Goal: Check status

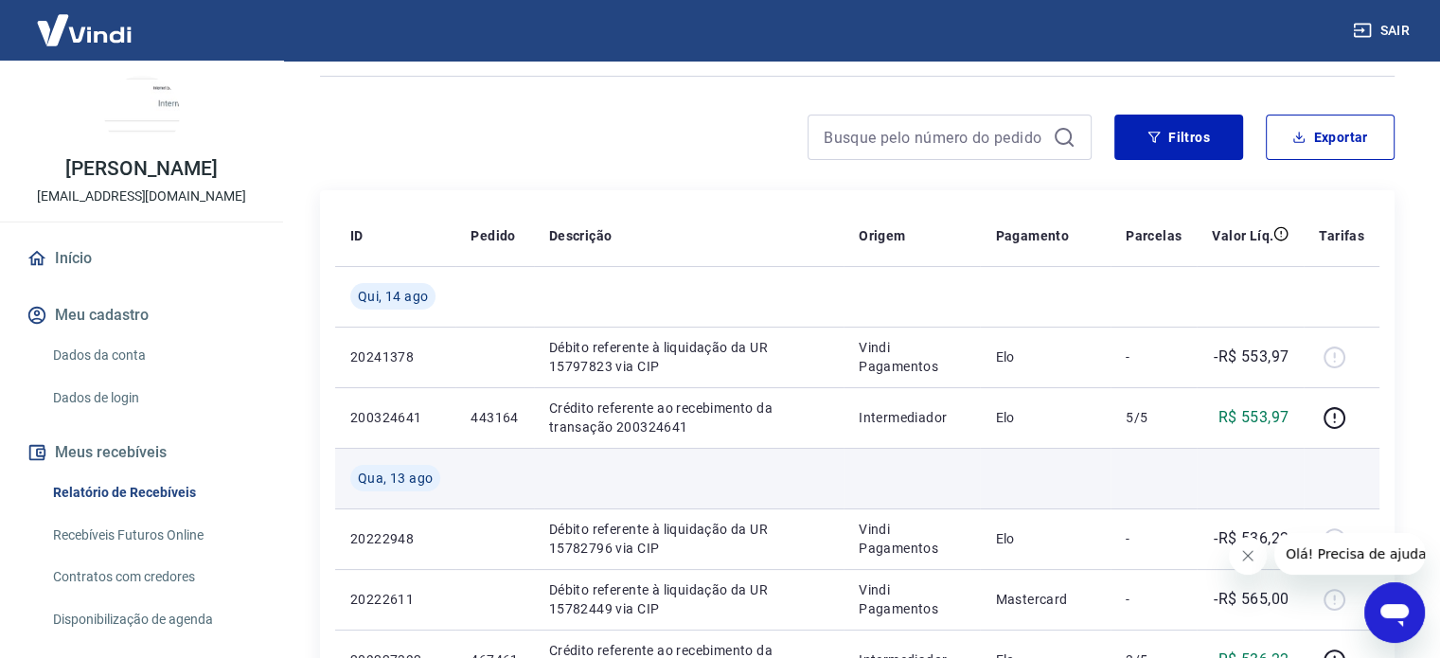
scroll to position [189, 0]
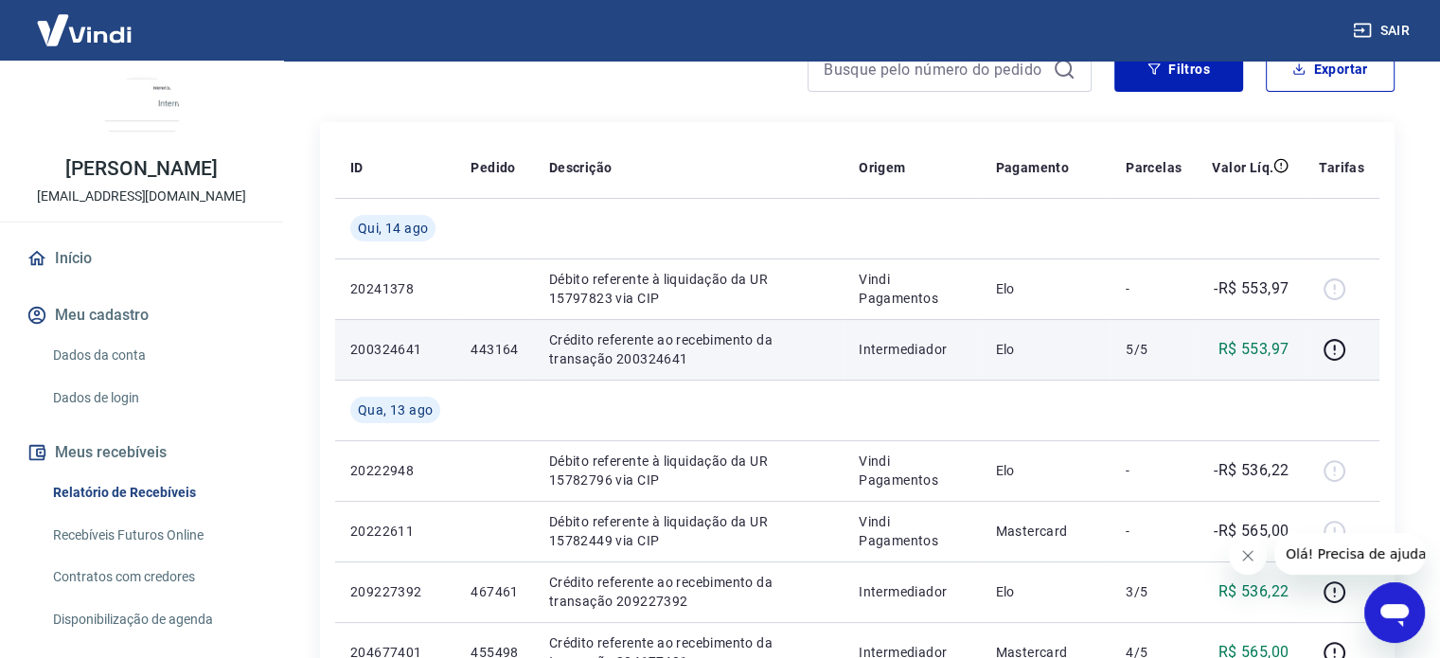
click at [505, 359] on td "443164" at bounding box center [494, 349] width 78 height 61
copy p "443164"
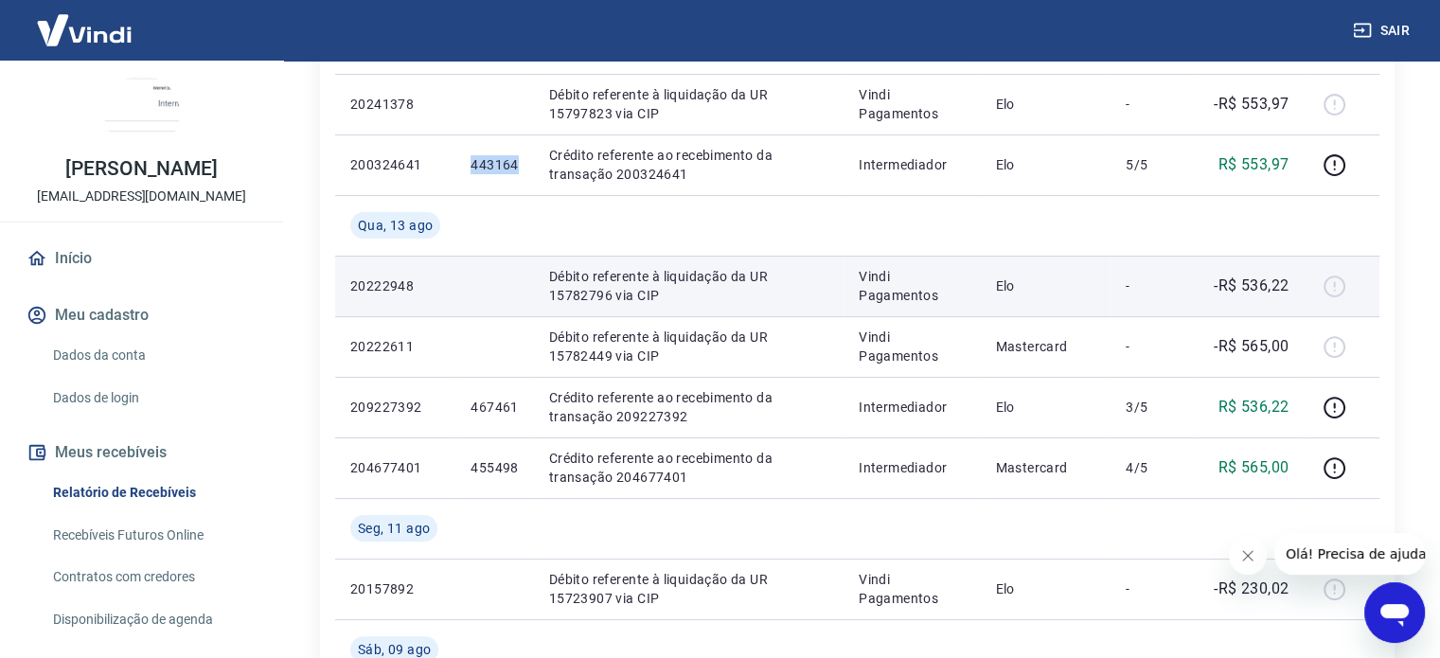
scroll to position [379, 0]
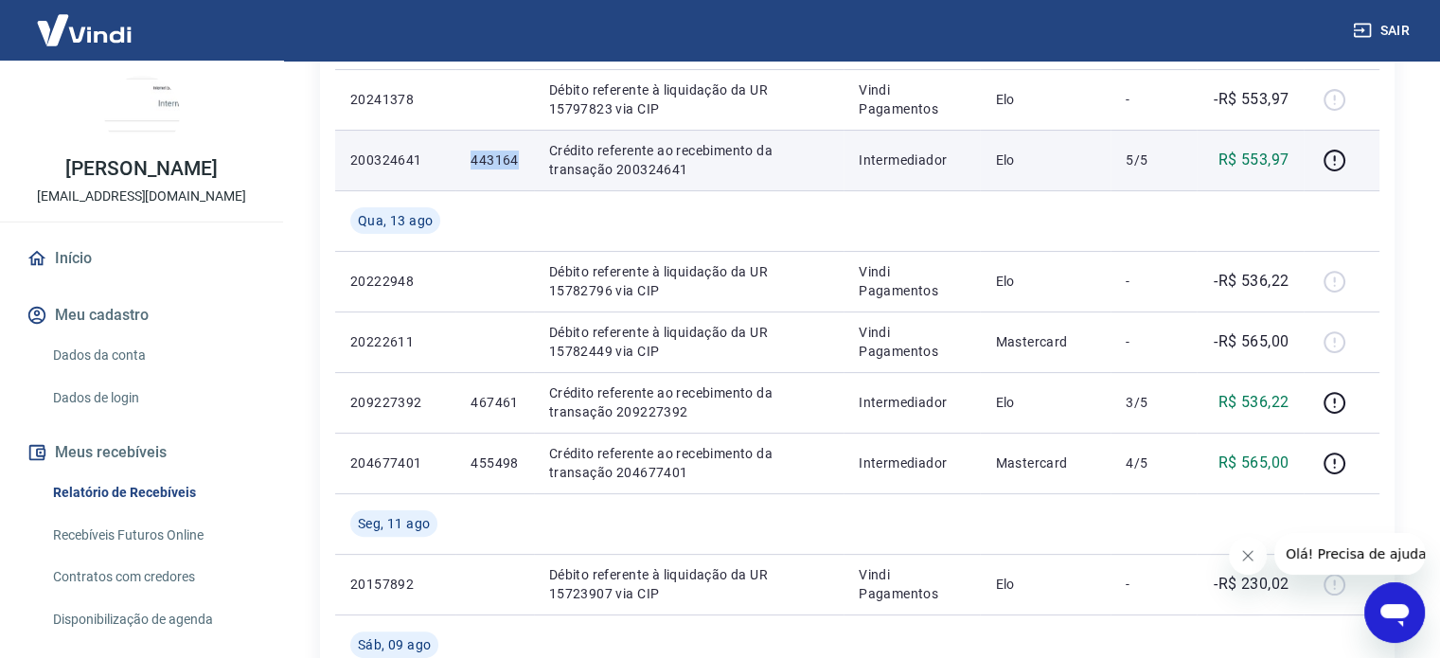
click at [500, 162] on p "443164" at bounding box center [494, 160] width 47 height 19
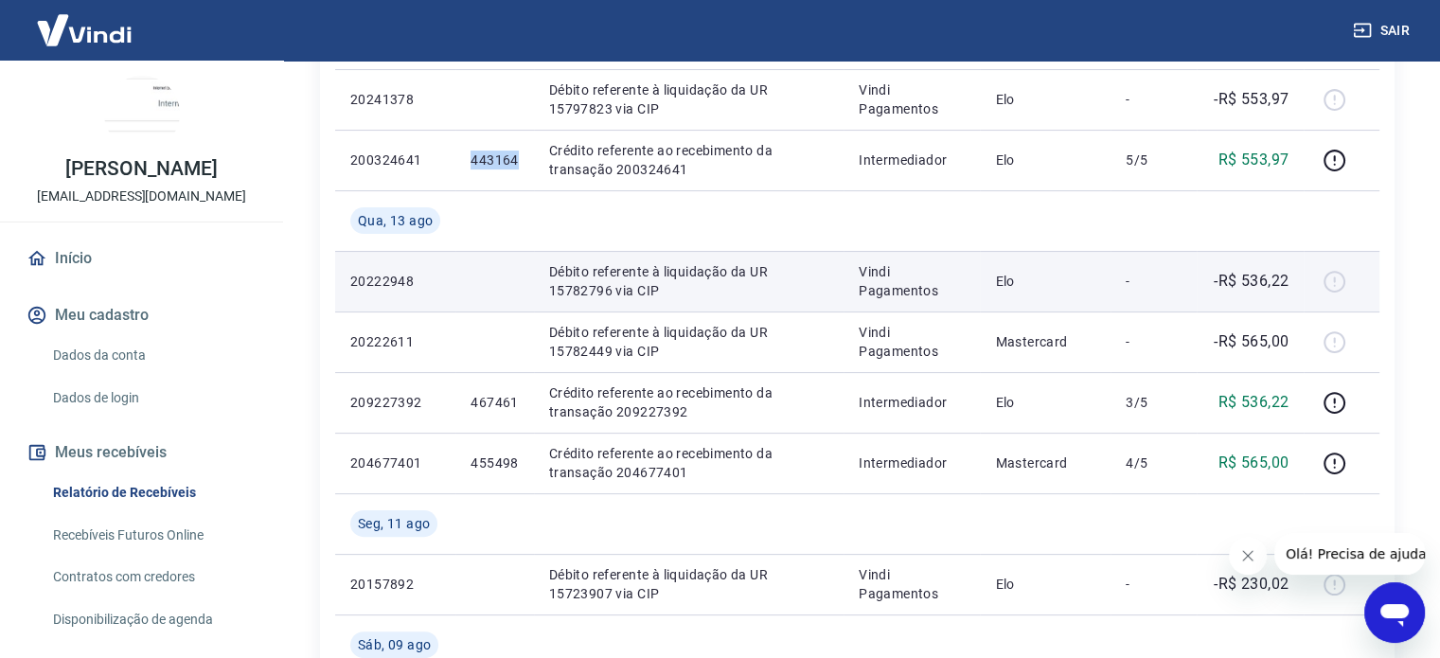
copy p "443164"
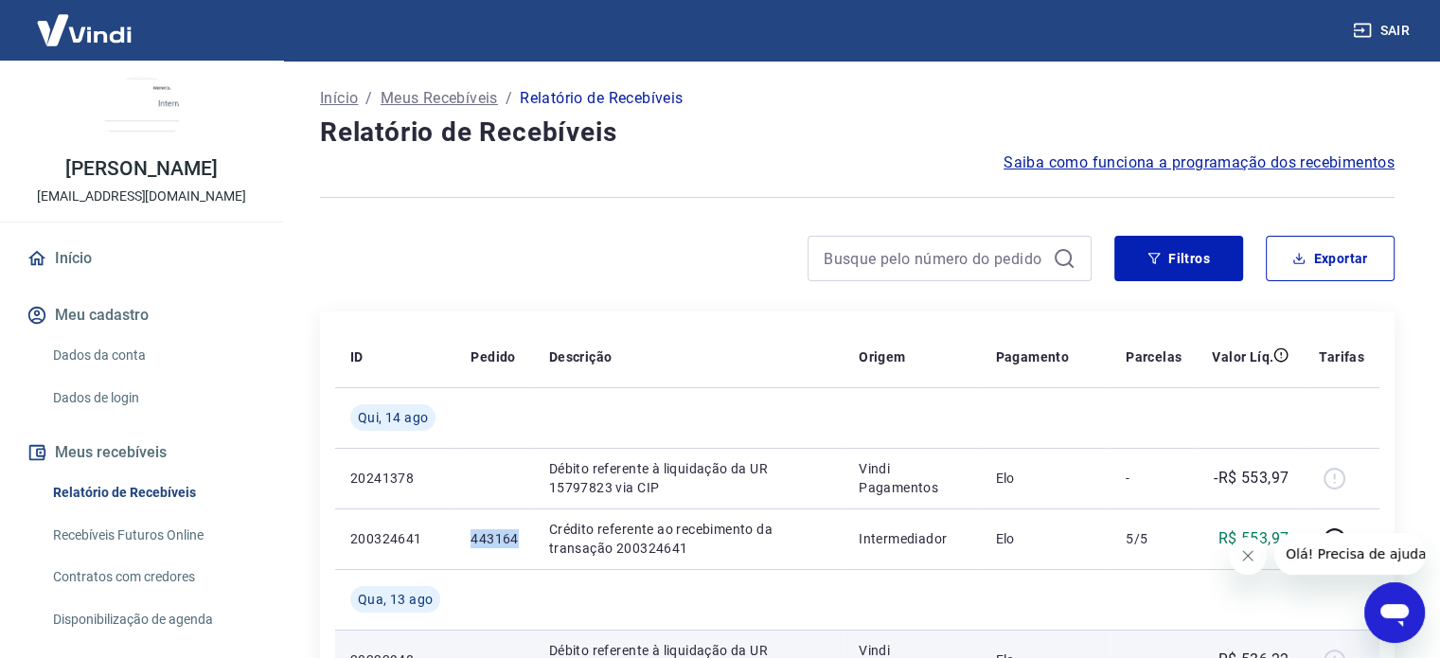
scroll to position [284, 0]
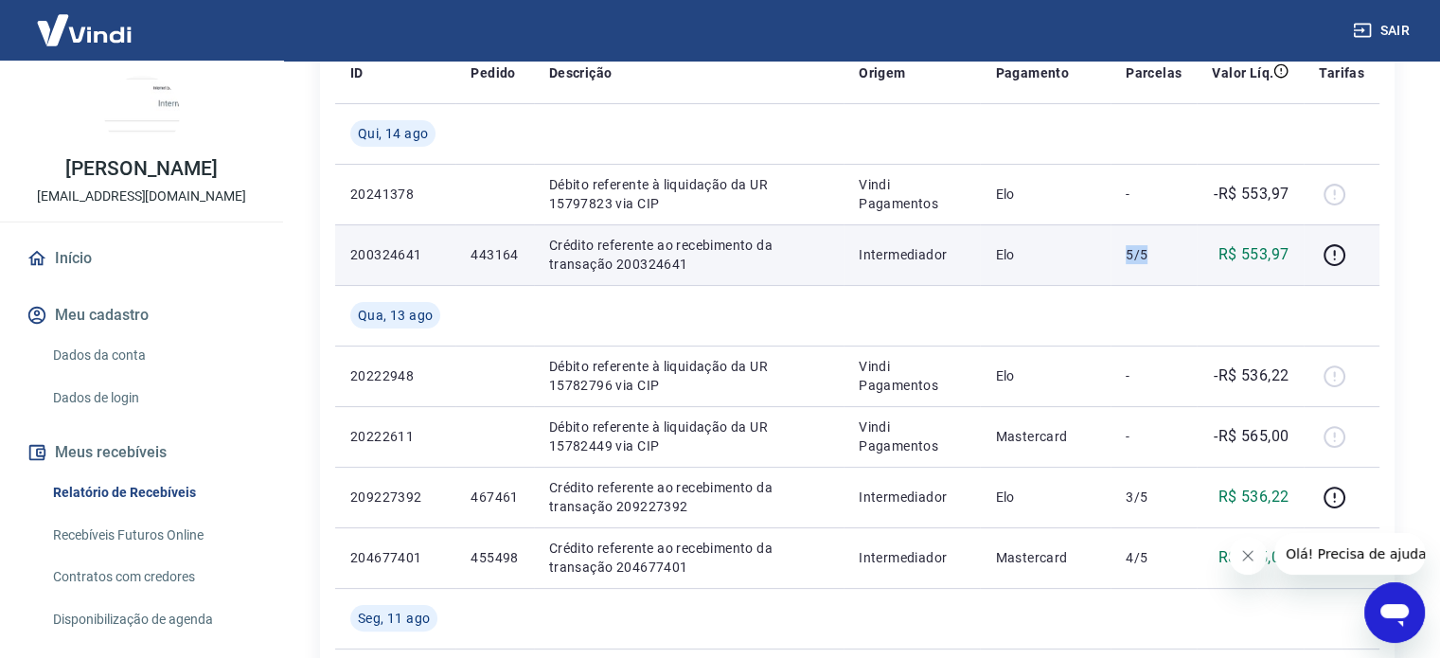
drag, startPoint x: 1167, startPoint y: 259, endPoint x: 1140, endPoint y: 270, distance: 28.8
click at [1180, 259] on td "5/5" at bounding box center [1154, 254] width 86 height 61
